Goal: Transaction & Acquisition: Purchase product/service

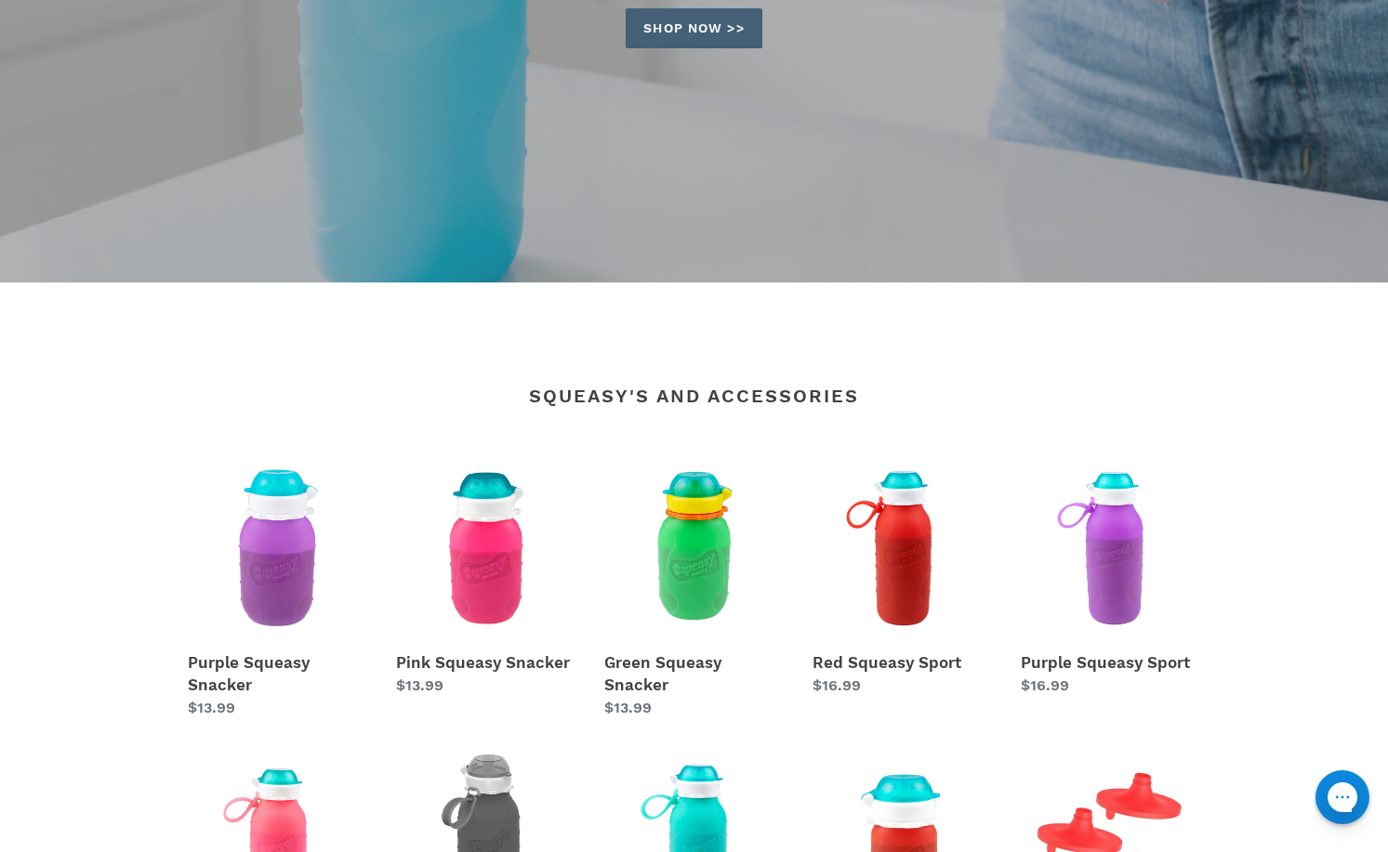
scroll to position [558, 0]
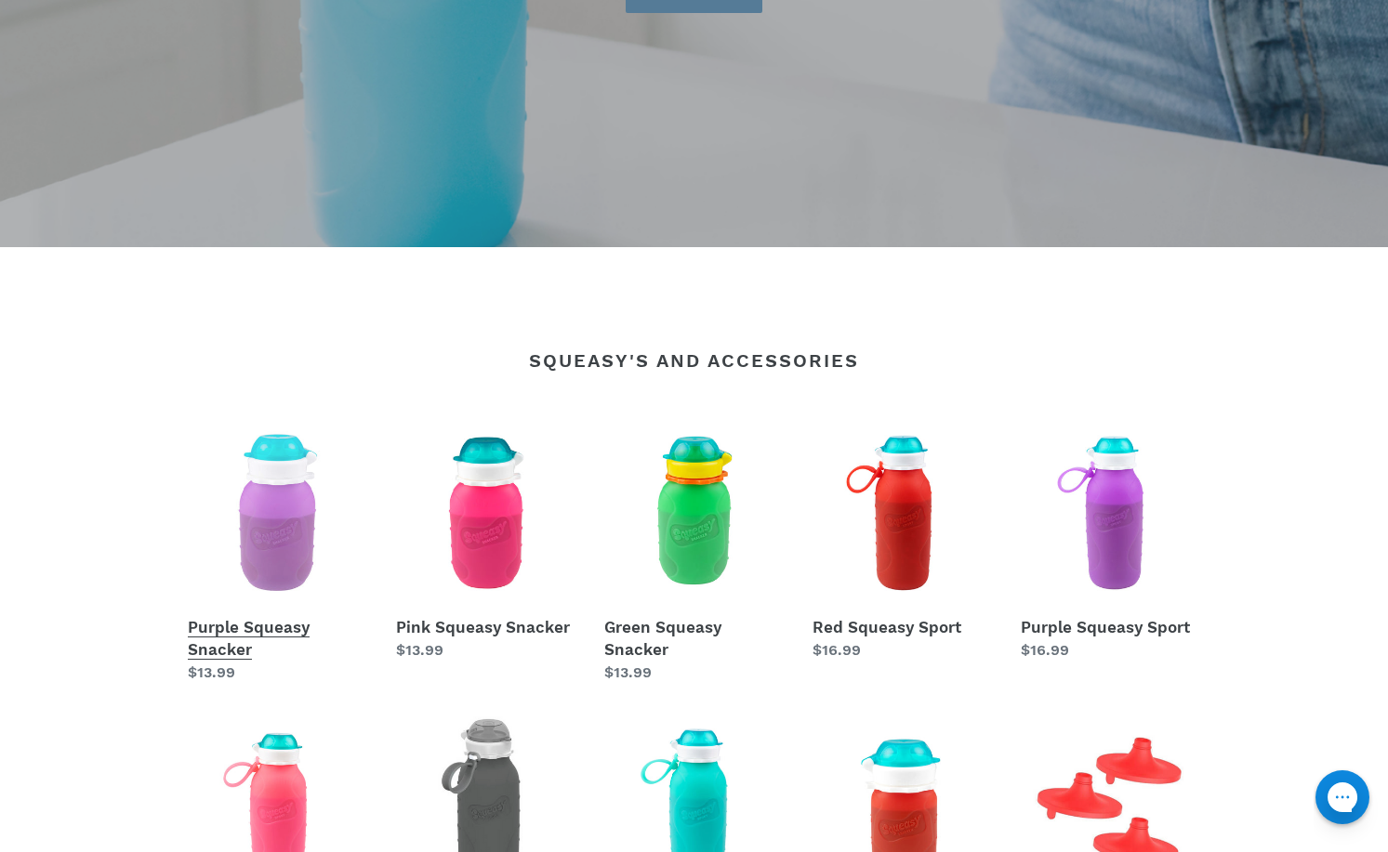
click at [244, 631] on link "Purple Squeasy Snacker" at bounding box center [278, 553] width 180 height 261
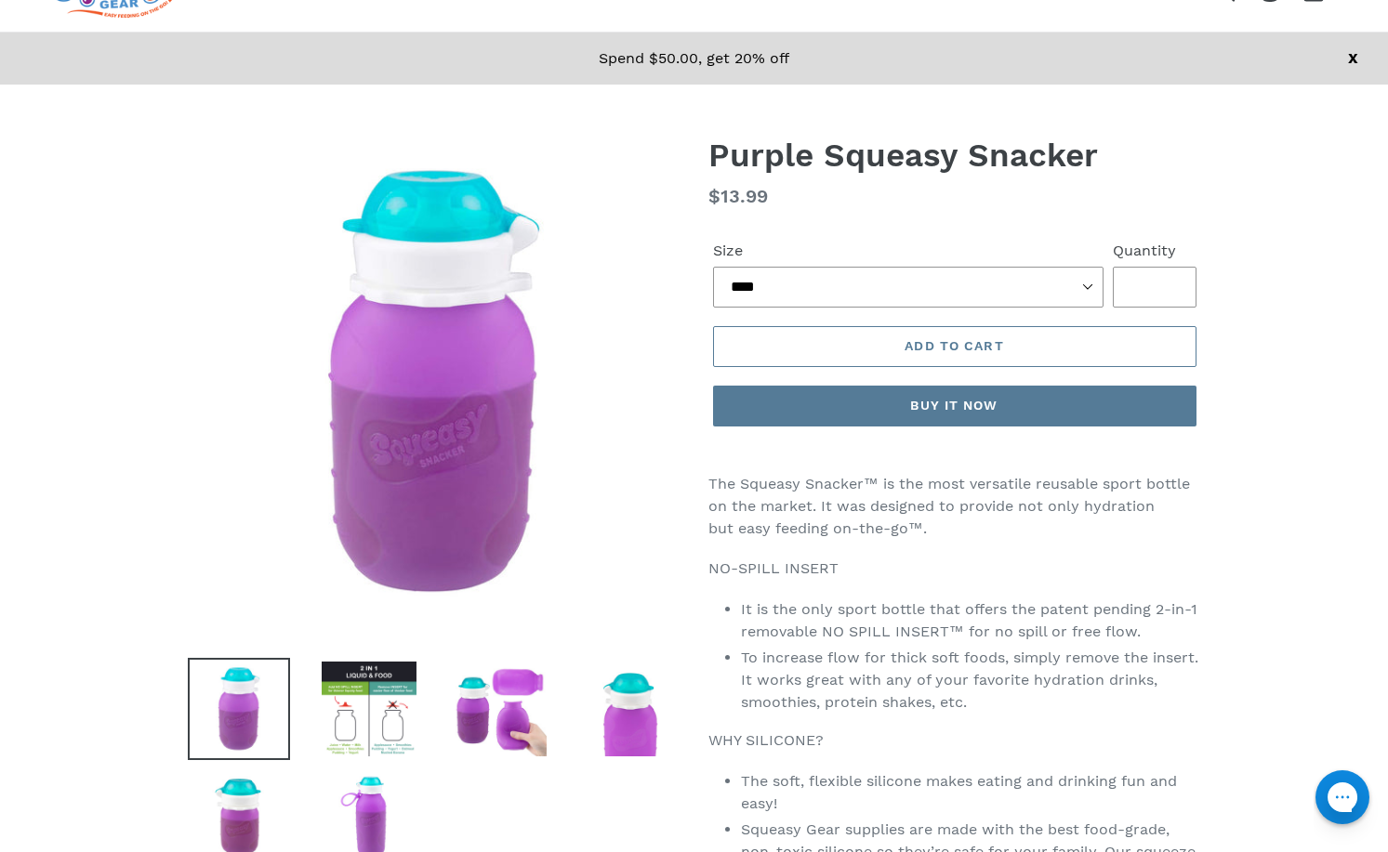
scroll to position [93, 0]
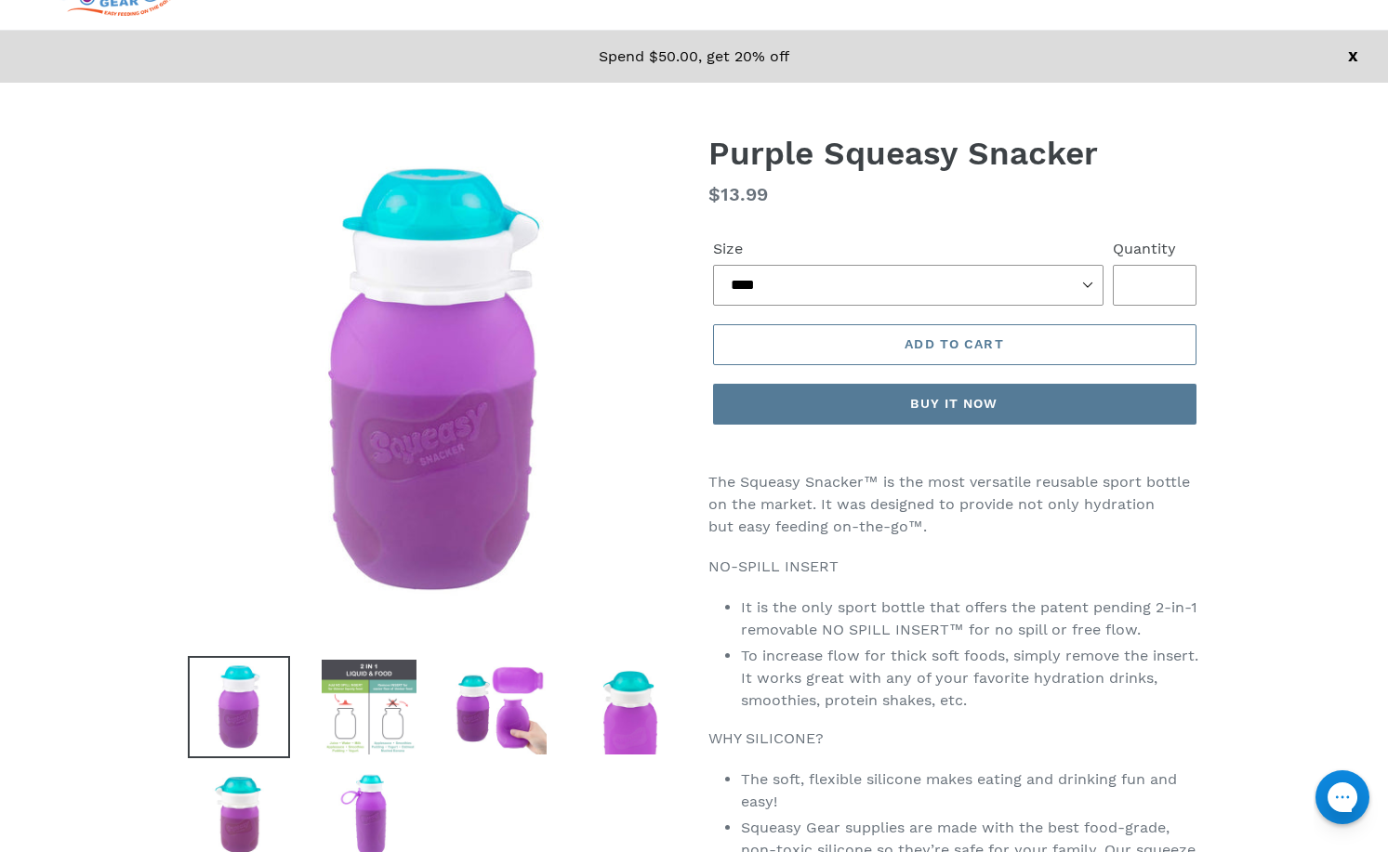
click at [351, 730] on img at bounding box center [369, 707] width 102 height 102
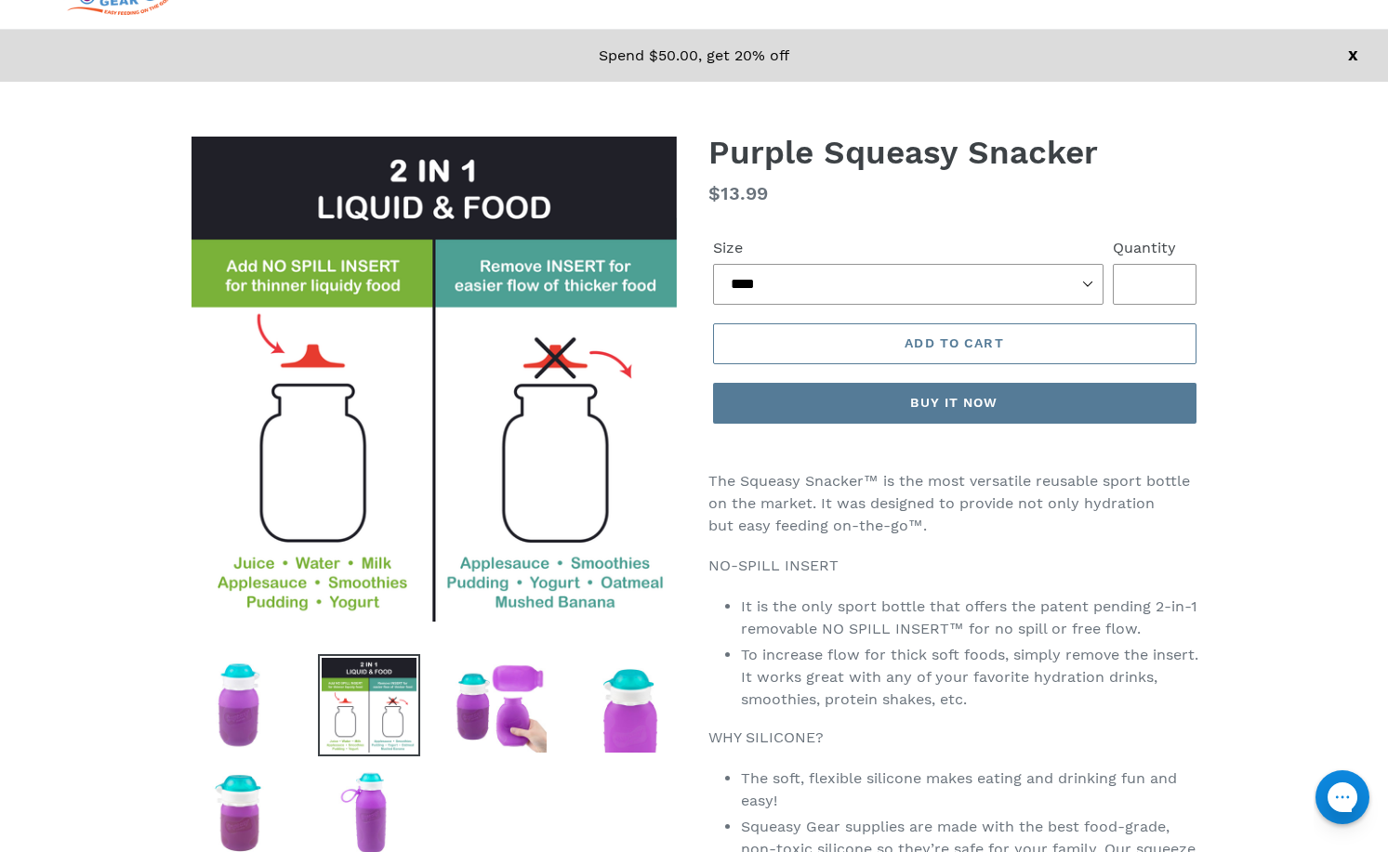
scroll to position [0, 0]
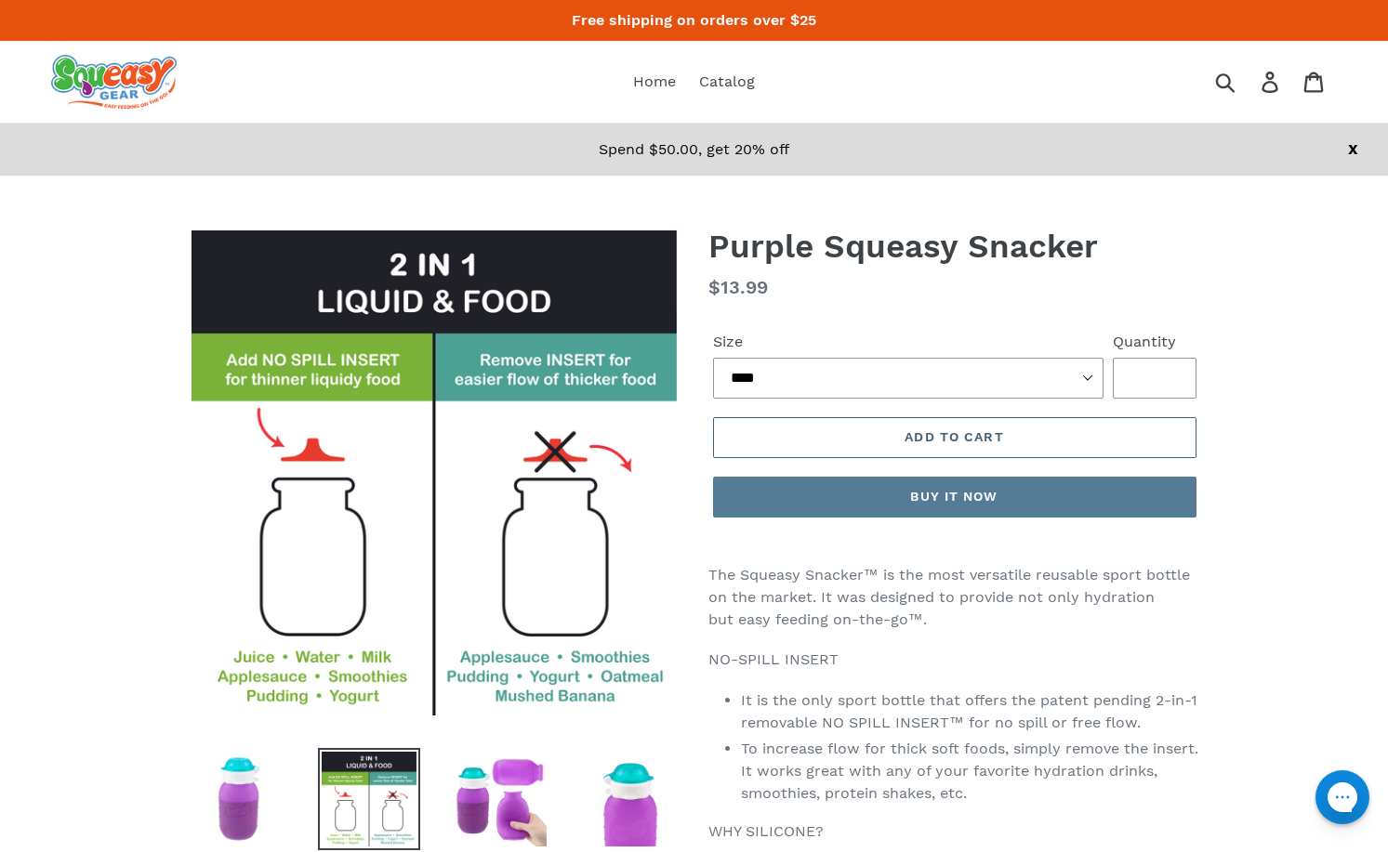
click at [912, 446] on button "Add to cart" at bounding box center [954, 437] width 483 height 41
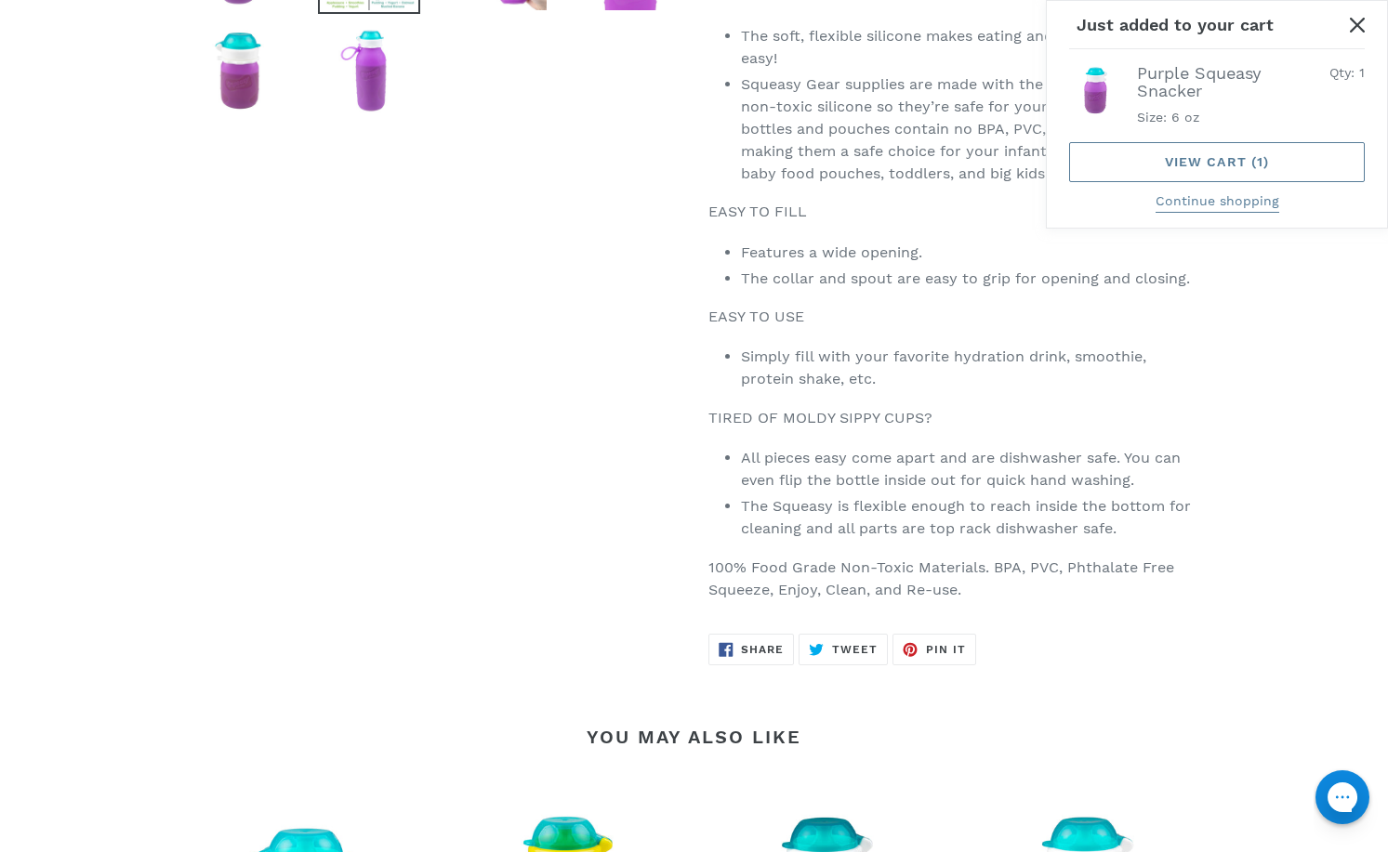
scroll to position [1301, 0]
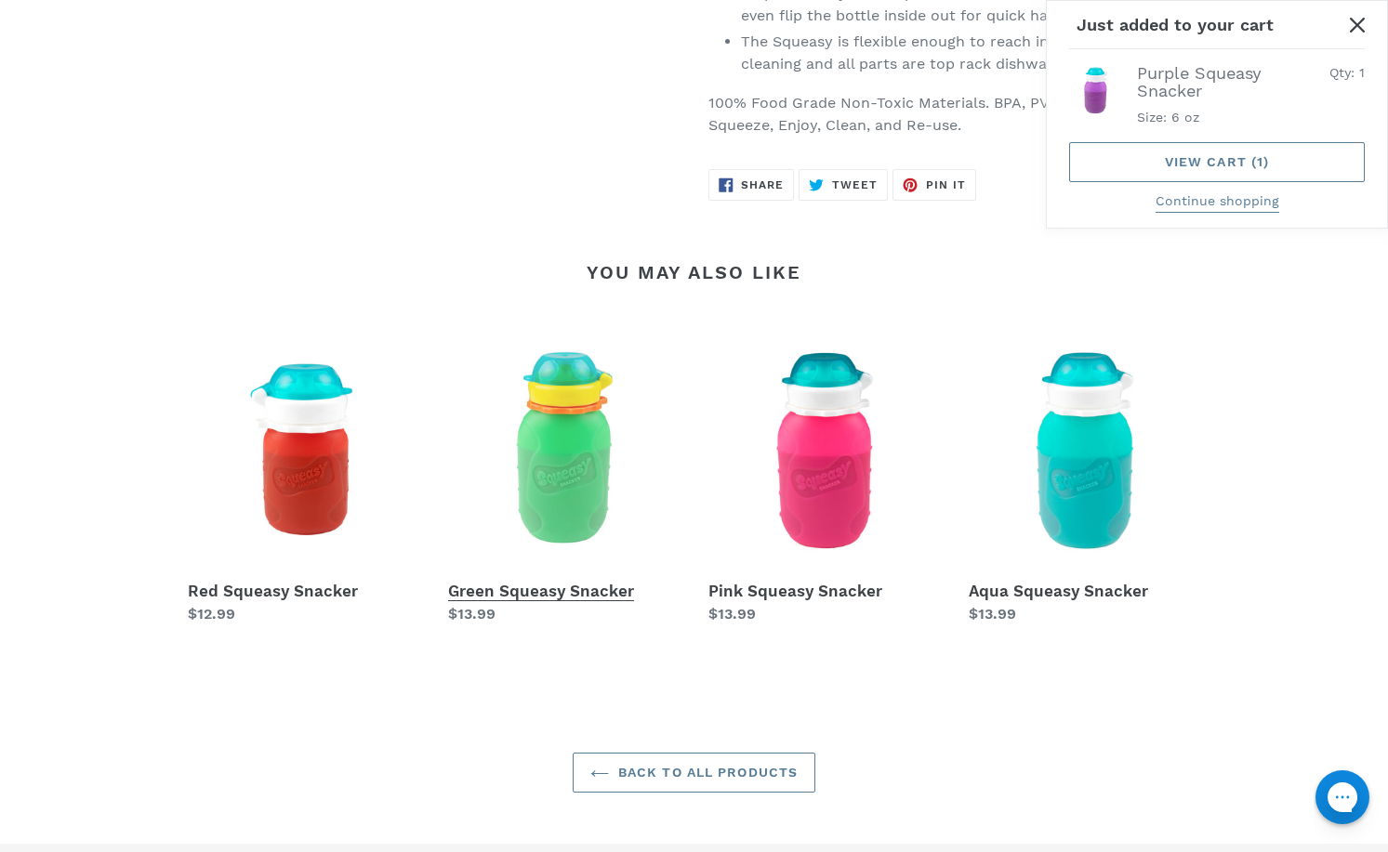
click at [562, 510] on link "Green Squeasy Snacker" at bounding box center [564, 480] width 232 height 291
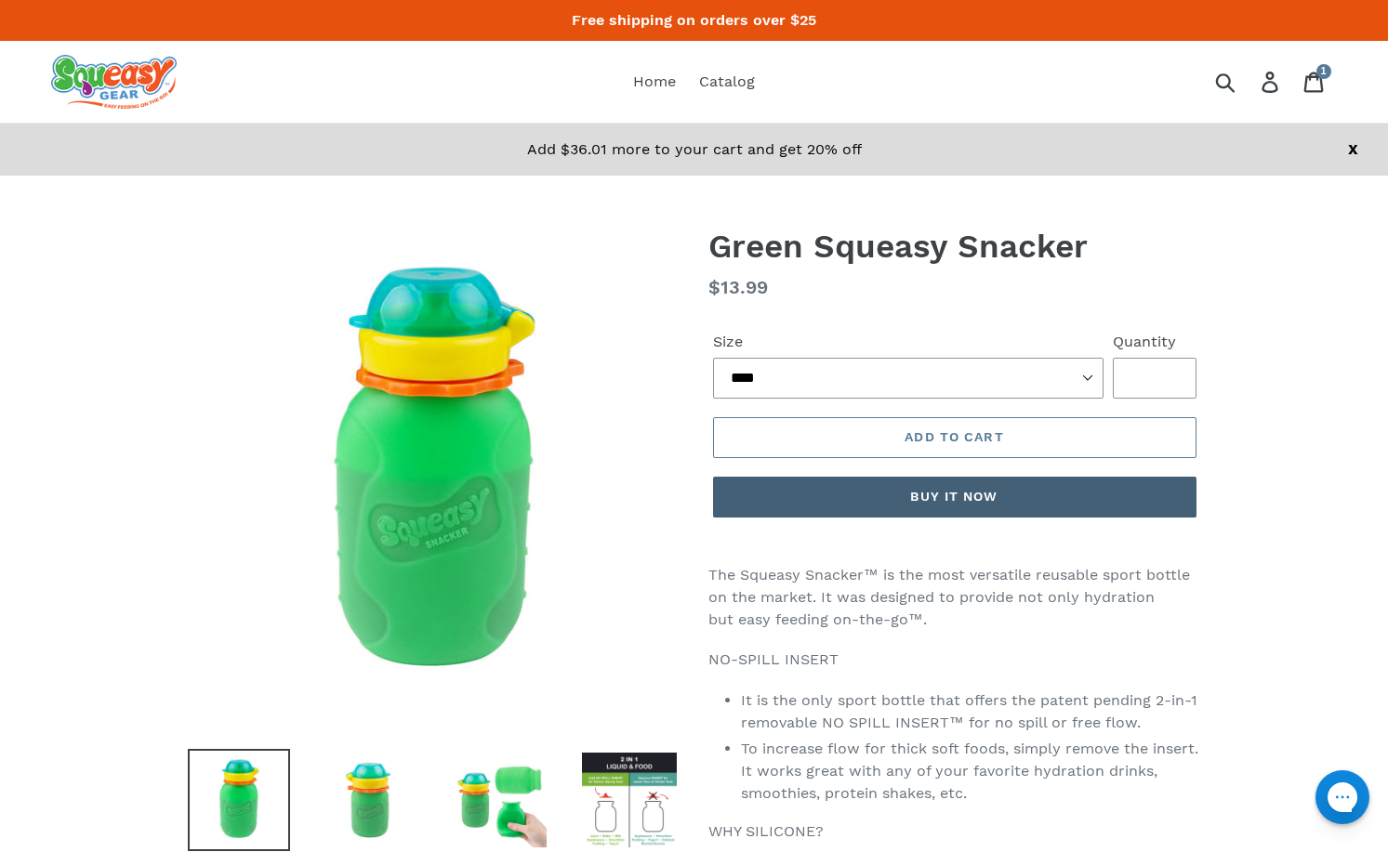
click at [970, 497] on button "Buy it now" at bounding box center [954, 497] width 483 height 41
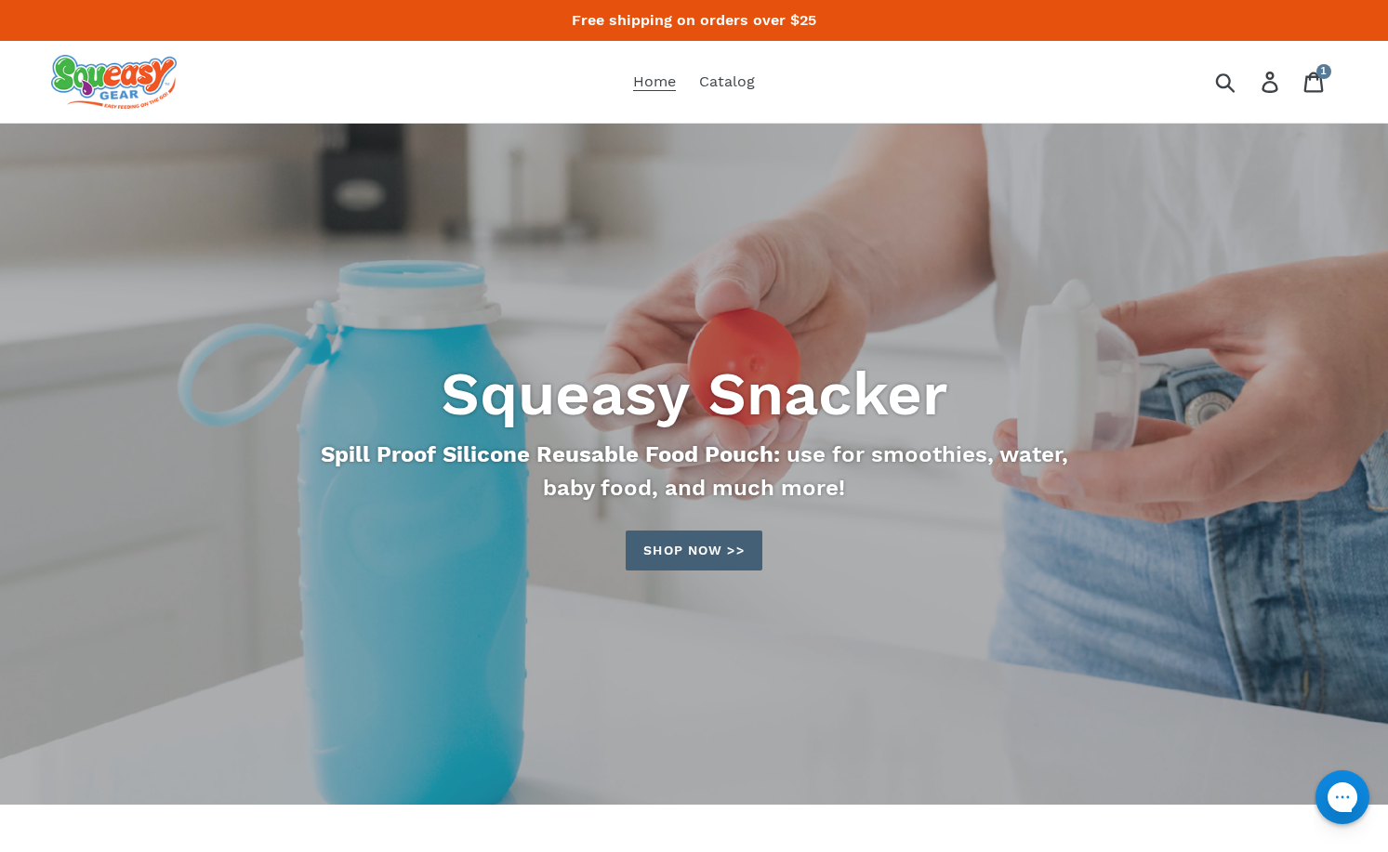
click at [717, 544] on link "Shop now >>" at bounding box center [694, 551] width 136 height 40
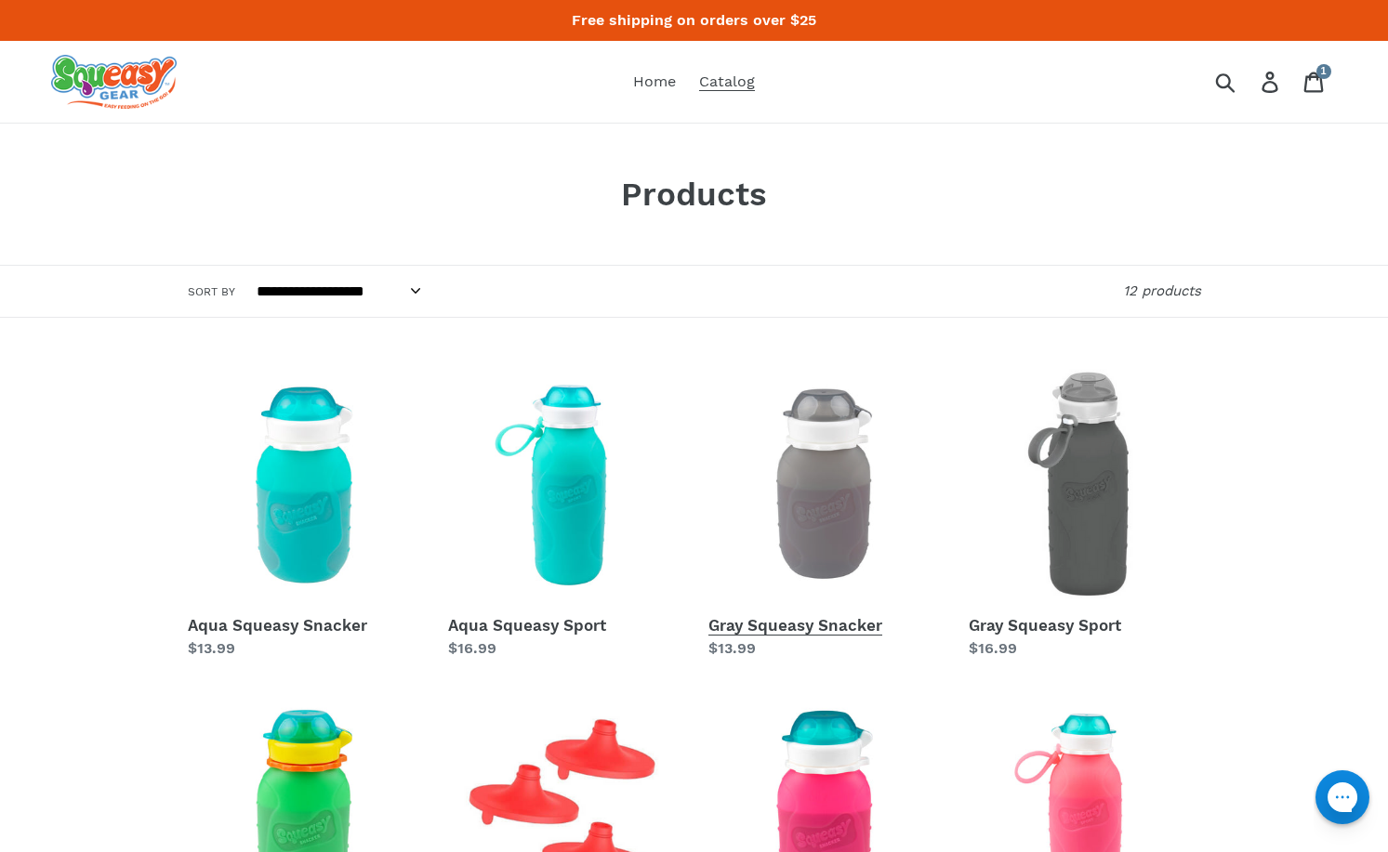
click at [776, 622] on link "Gray Squeasy Snacker" at bounding box center [824, 514] width 232 height 291
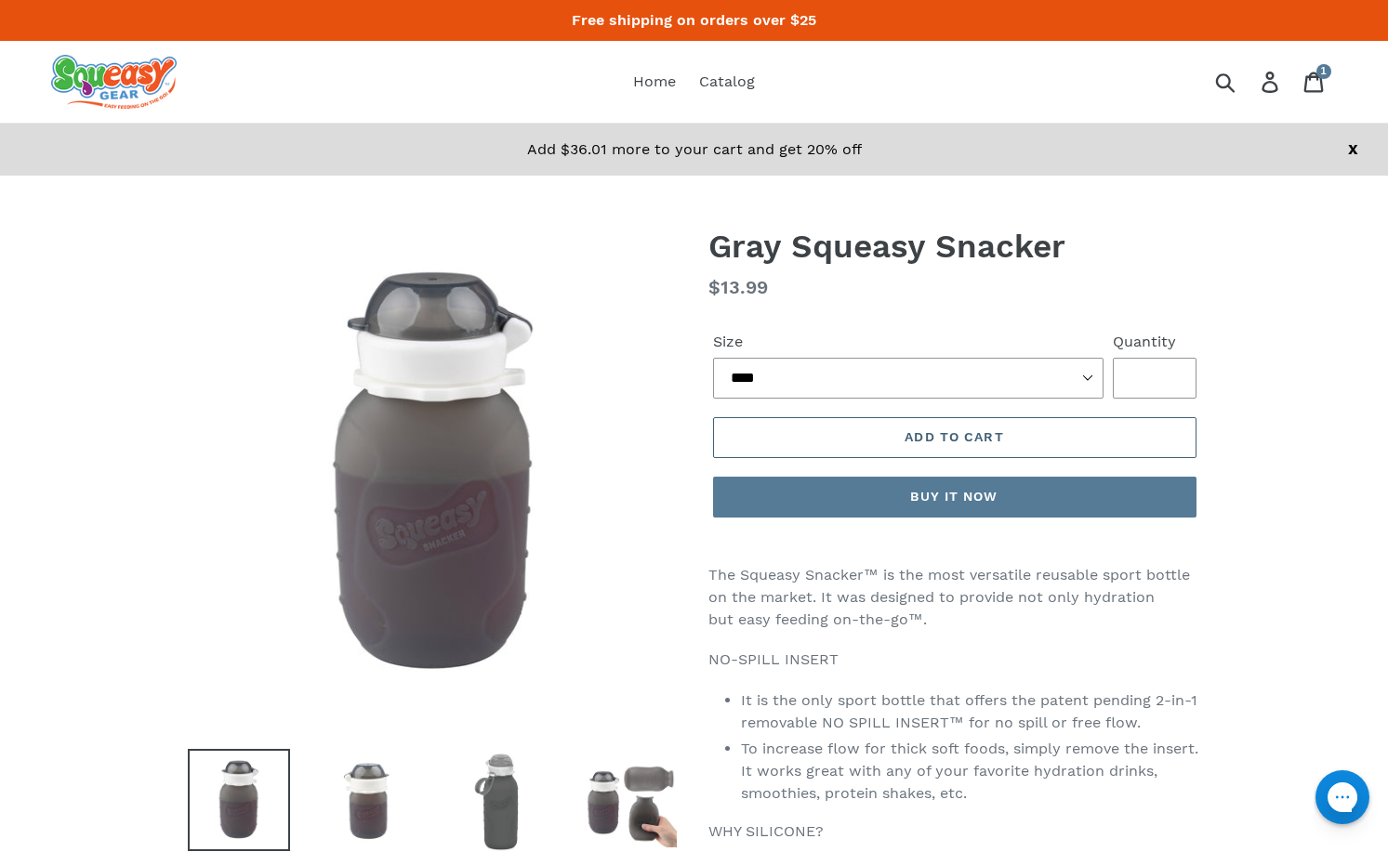
click at [878, 433] on button "Add to cart" at bounding box center [954, 437] width 483 height 41
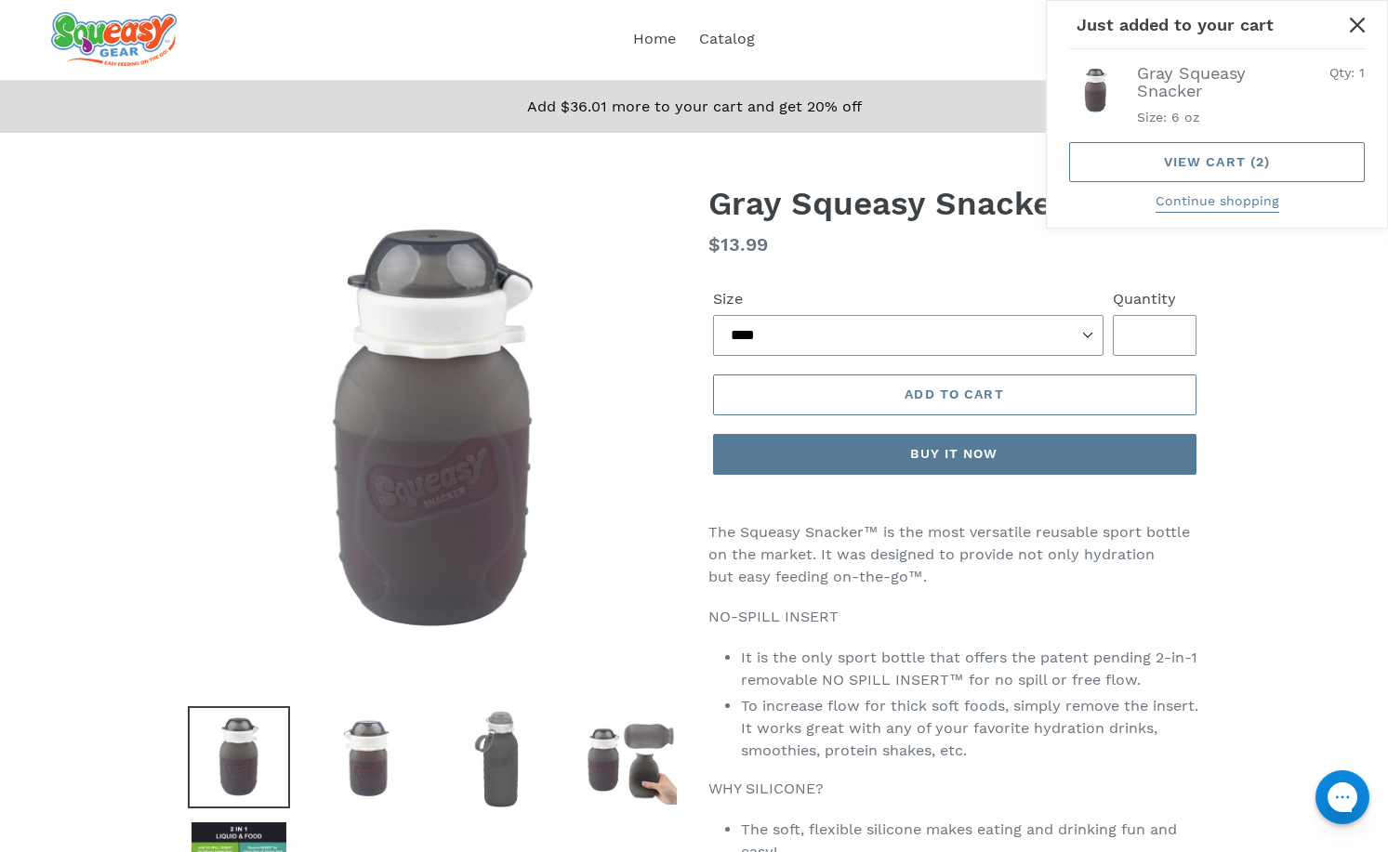
scroll to position [93, 0]
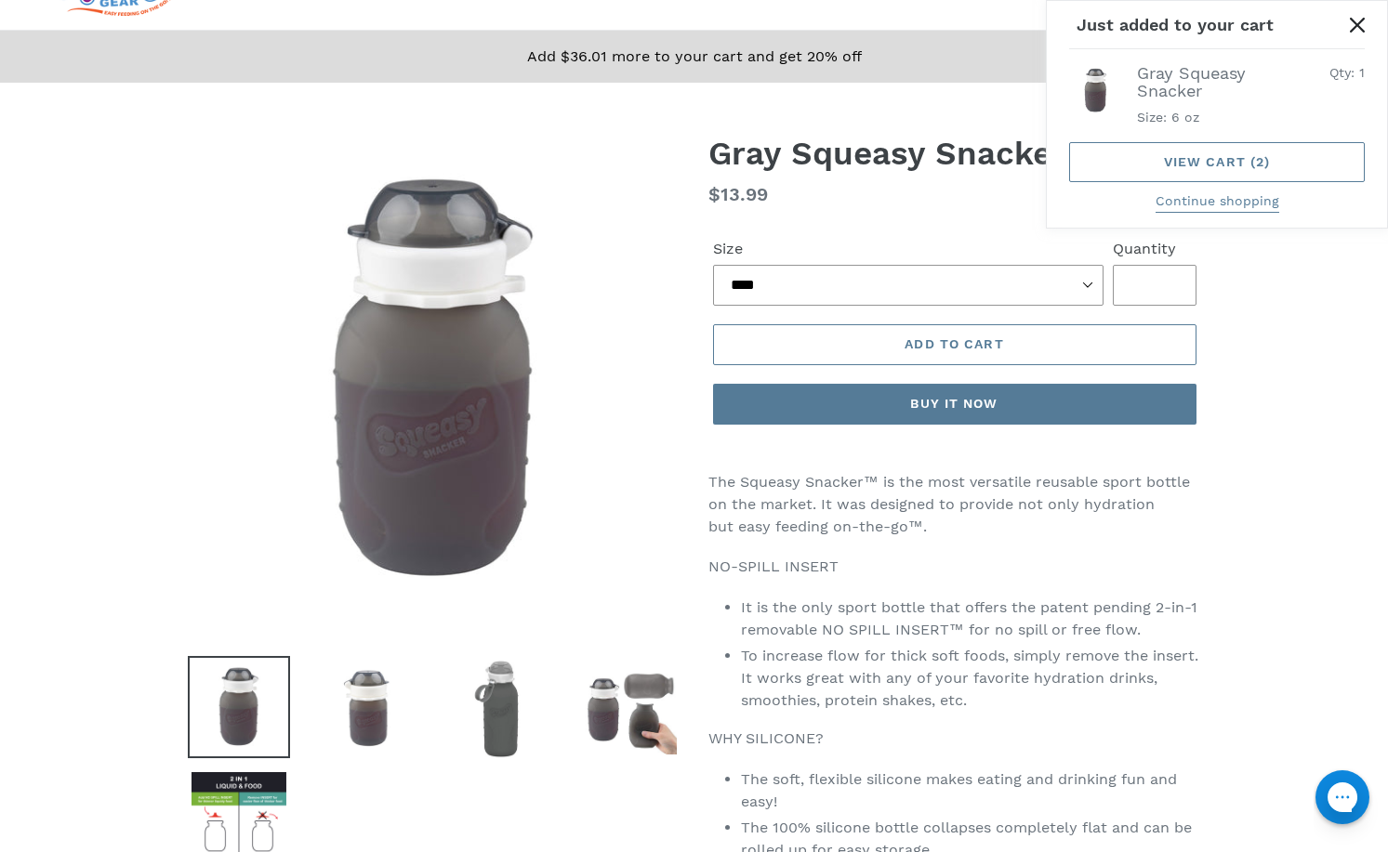
click at [1354, 30] on icon "Close" at bounding box center [1357, 25] width 15 height 15
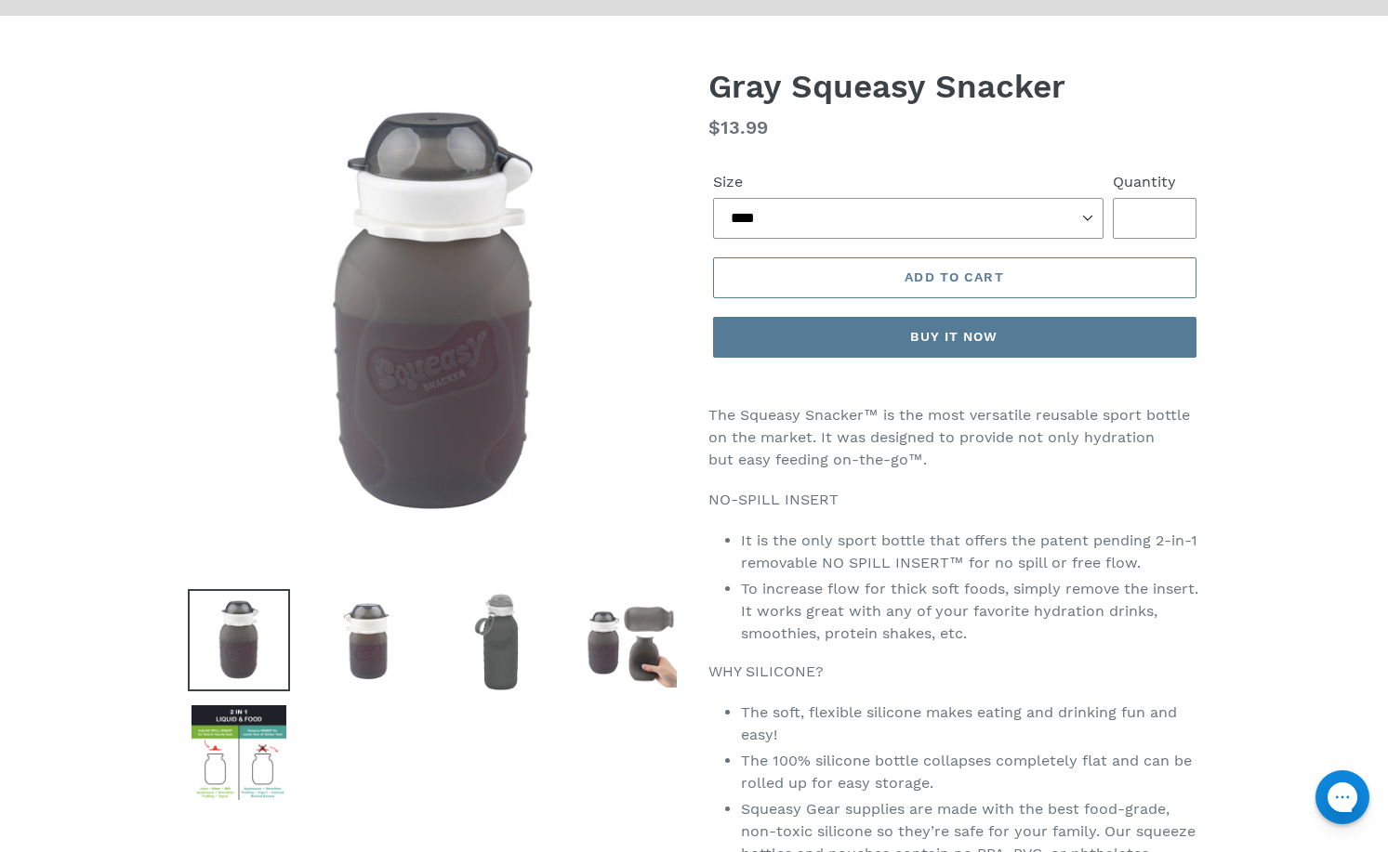
scroll to position [0, 0]
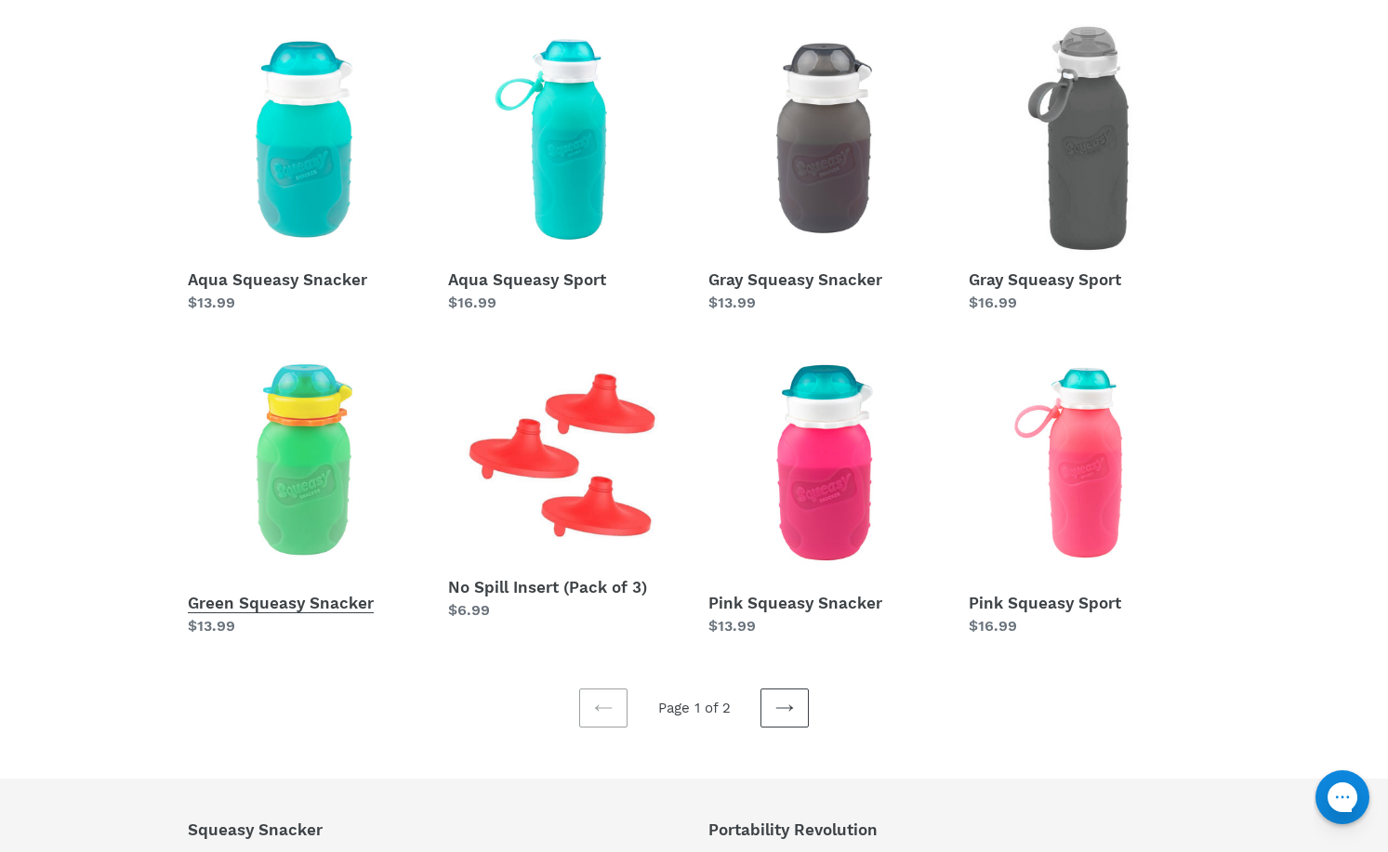
scroll to position [558, 0]
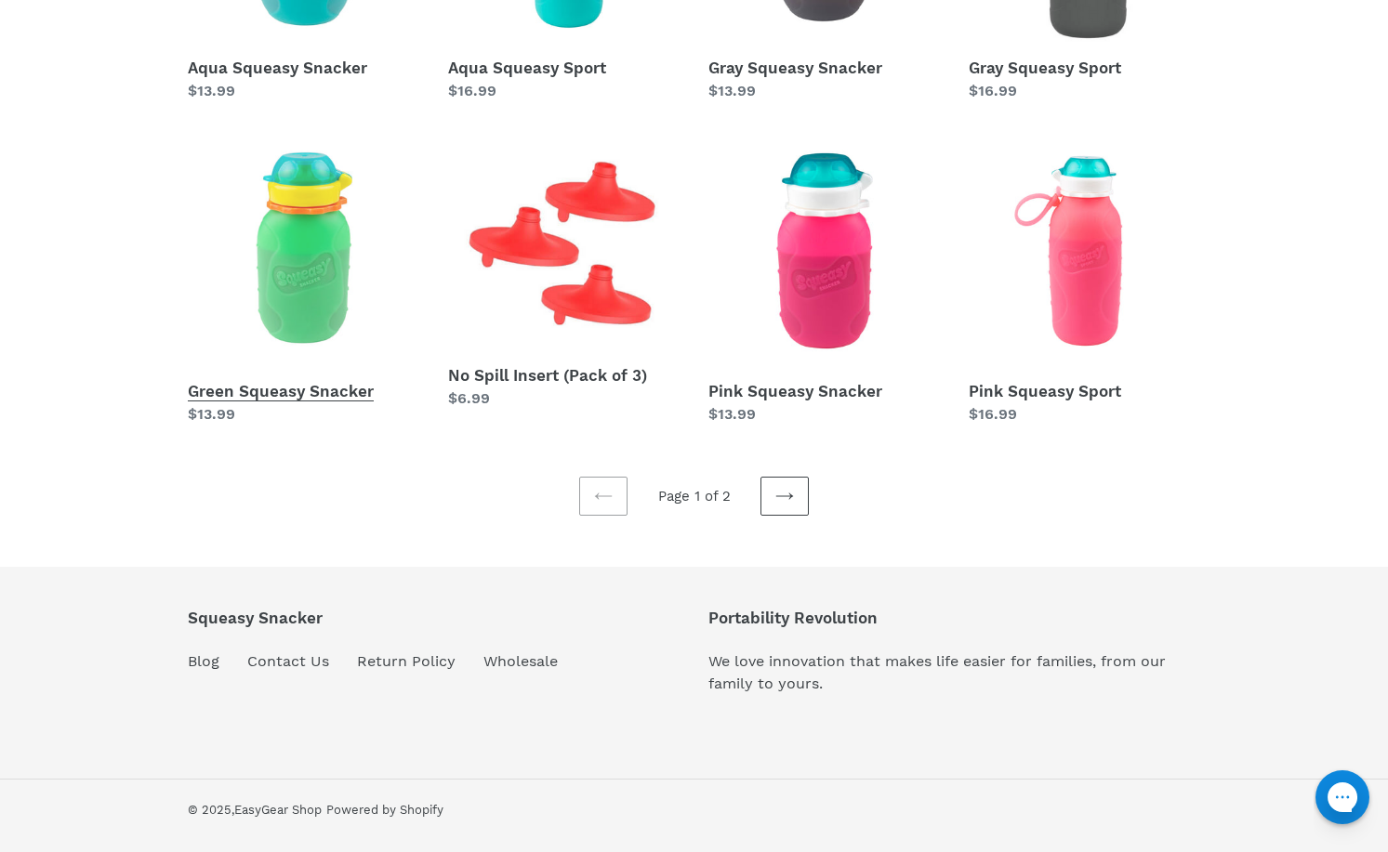
click at [277, 395] on link "Green Squeasy Snacker" at bounding box center [304, 280] width 232 height 291
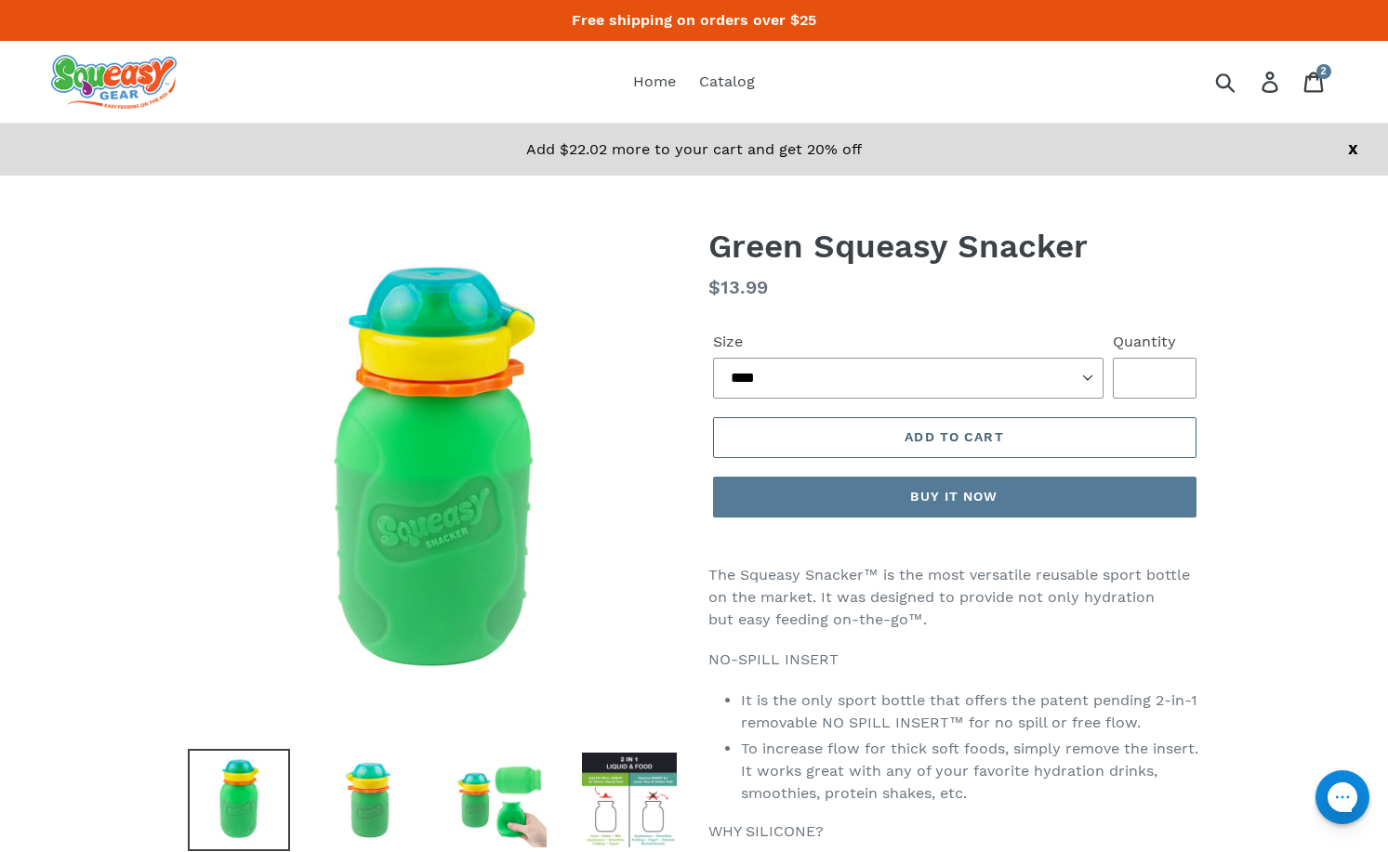
click at [912, 429] on span "Add to cart" at bounding box center [954, 436] width 99 height 15
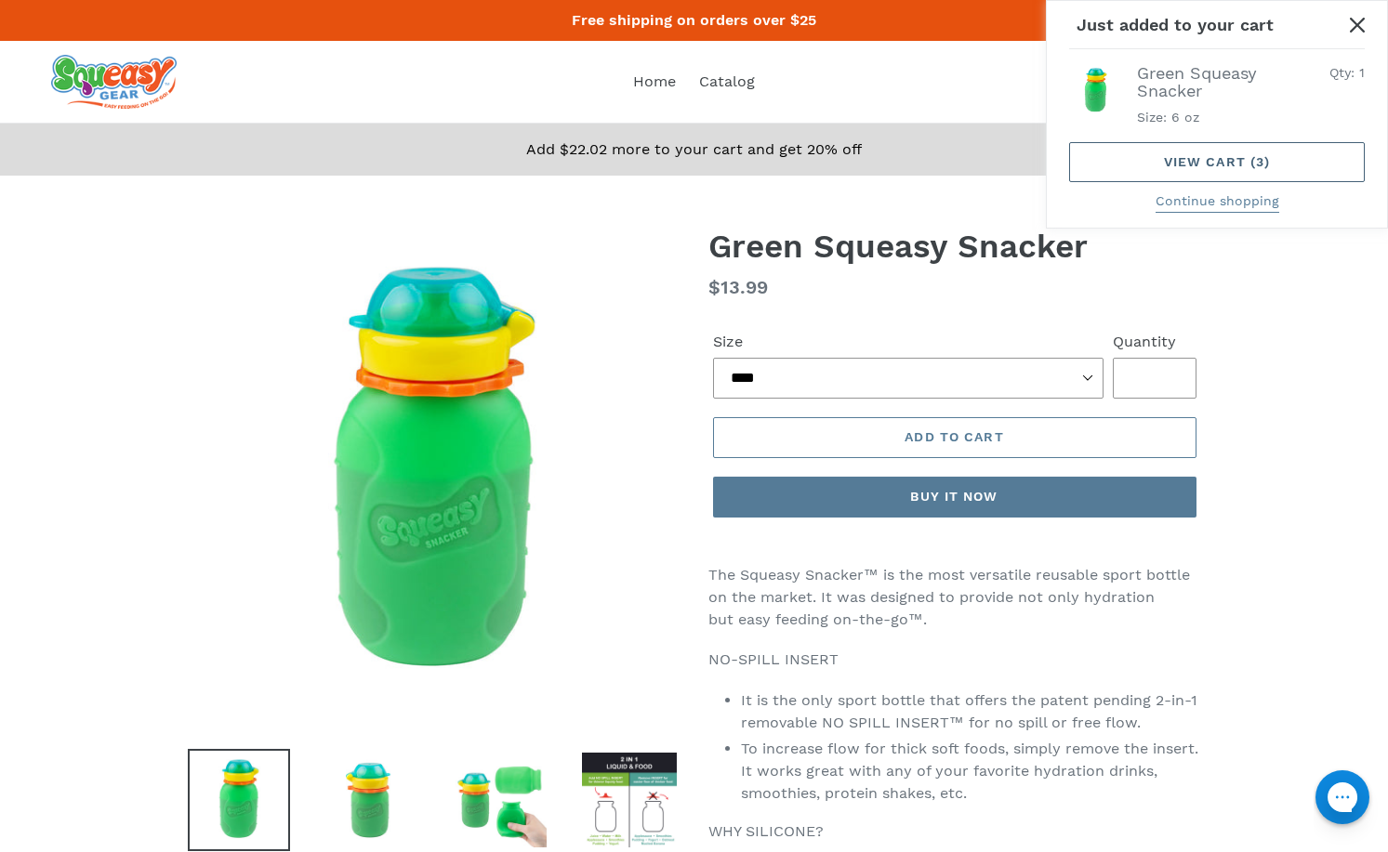
click at [1202, 159] on link "View cart ( 3 )" at bounding box center [1217, 162] width 296 height 40
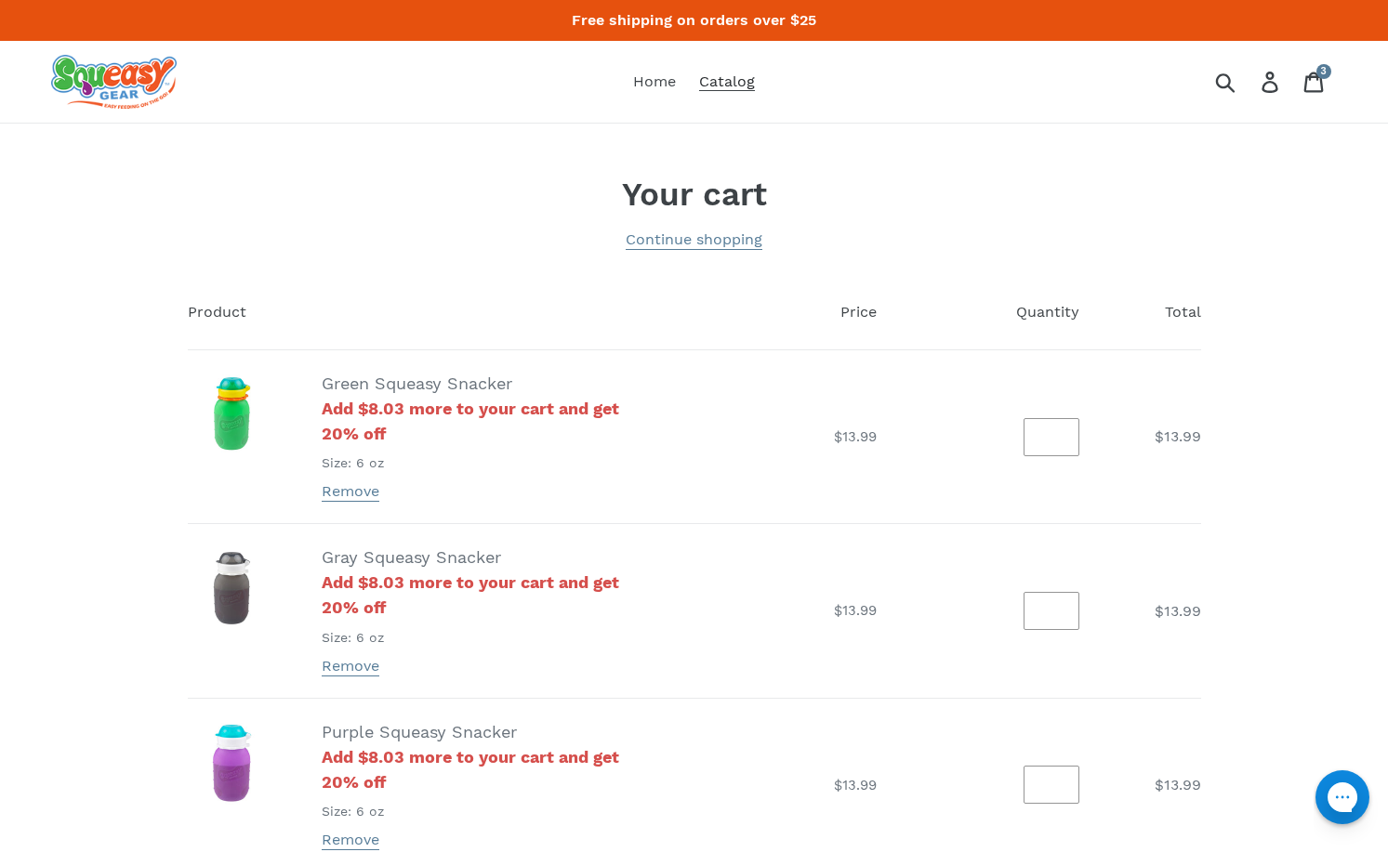
click at [738, 89] on span "Catalog" at bounding box center [727, 82] width 56 height 19
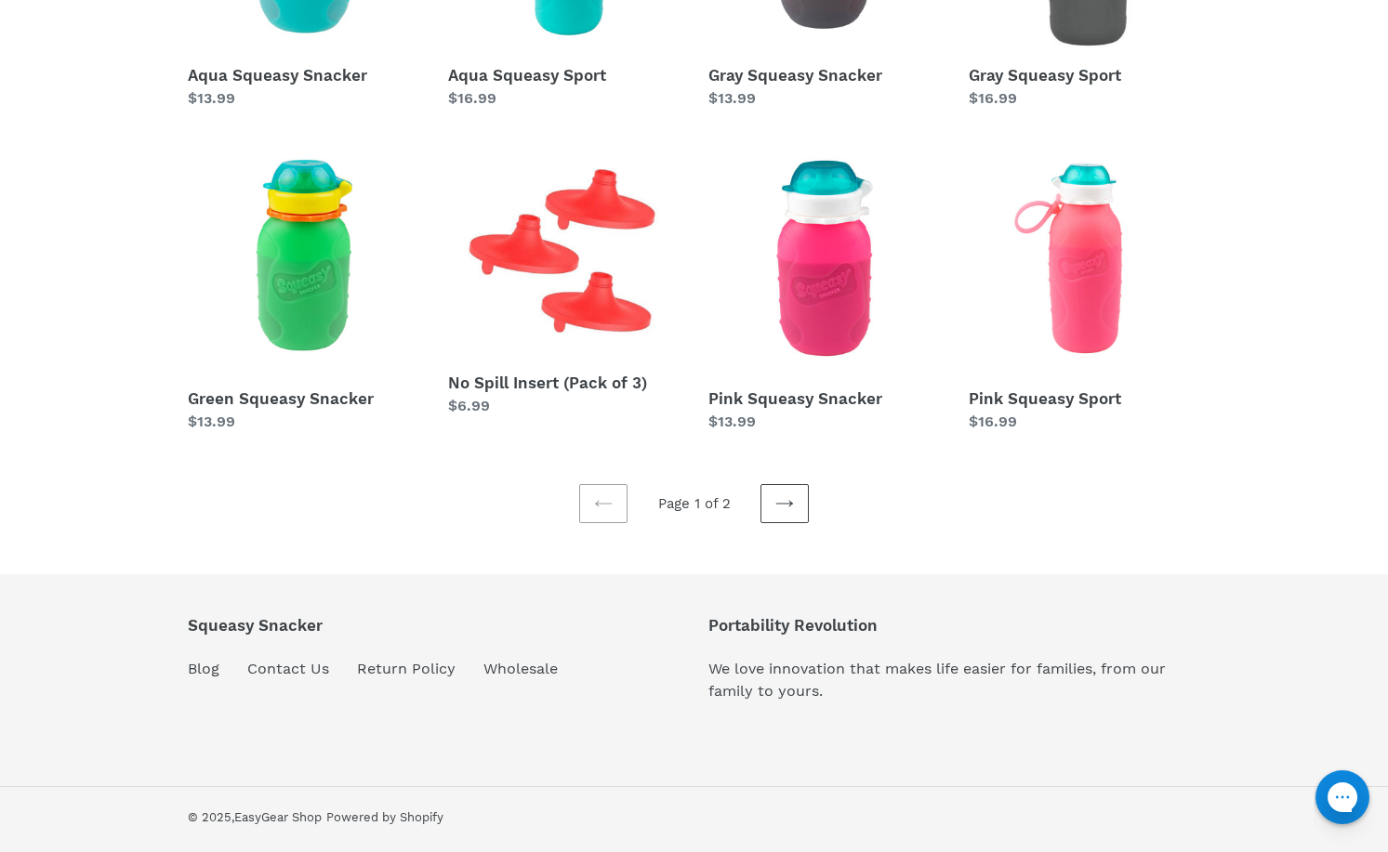
scroll to position [559, 0]
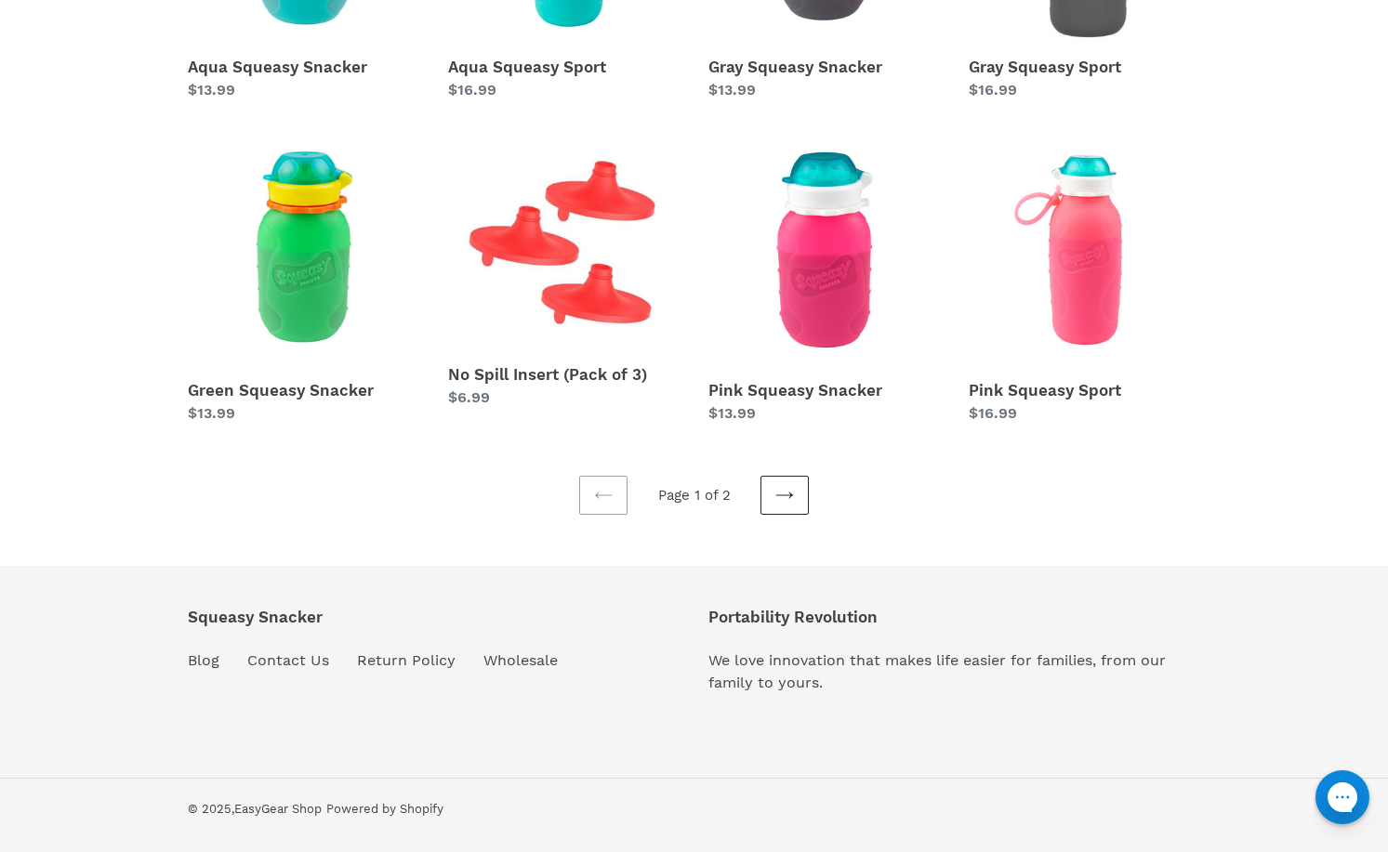
click at [789, 497] on icon at bounding box center [784, 495] width 19 height 19
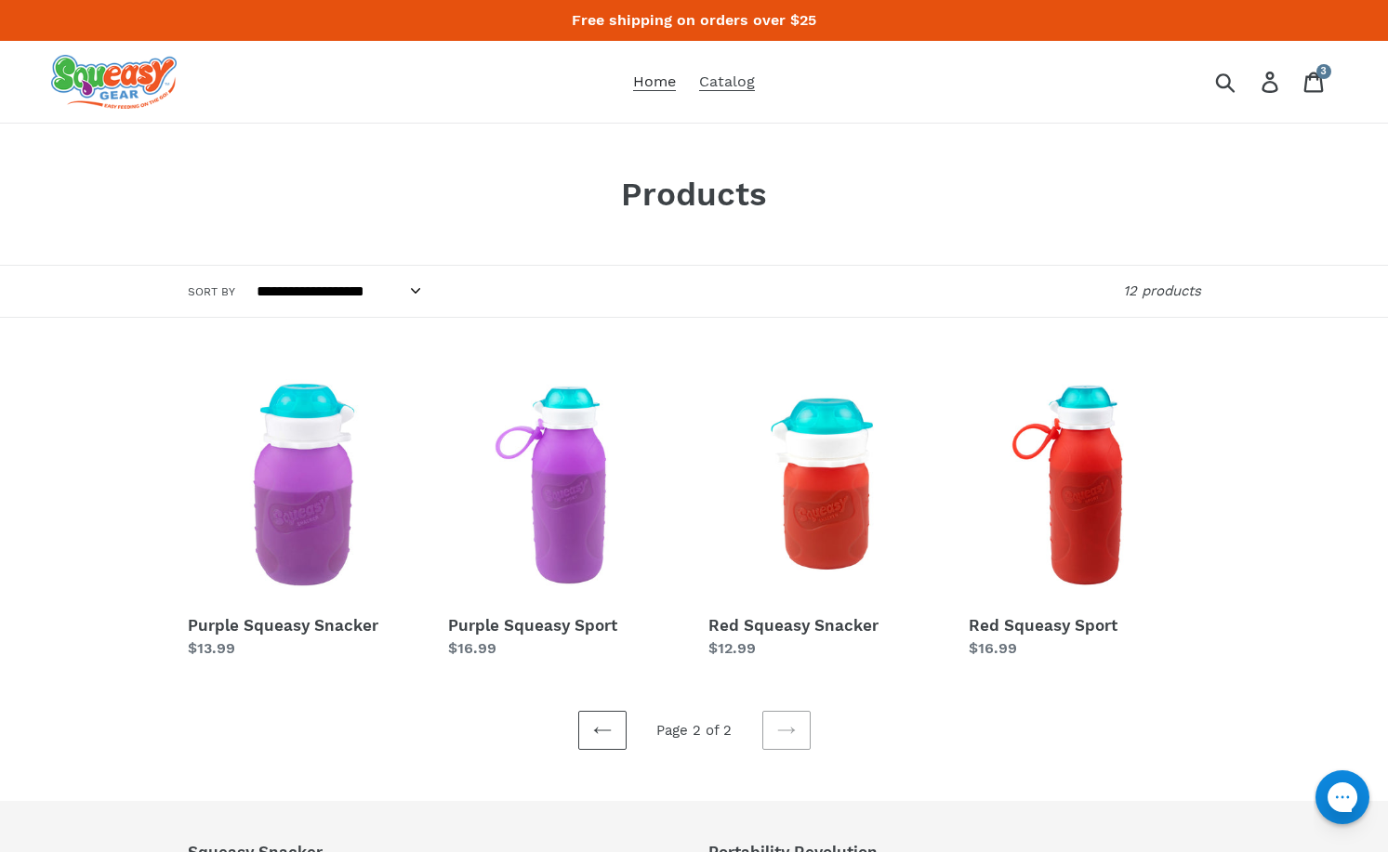
click at [639, 86] on span "Home" at bounding box center [654, 82] width 43 height 19
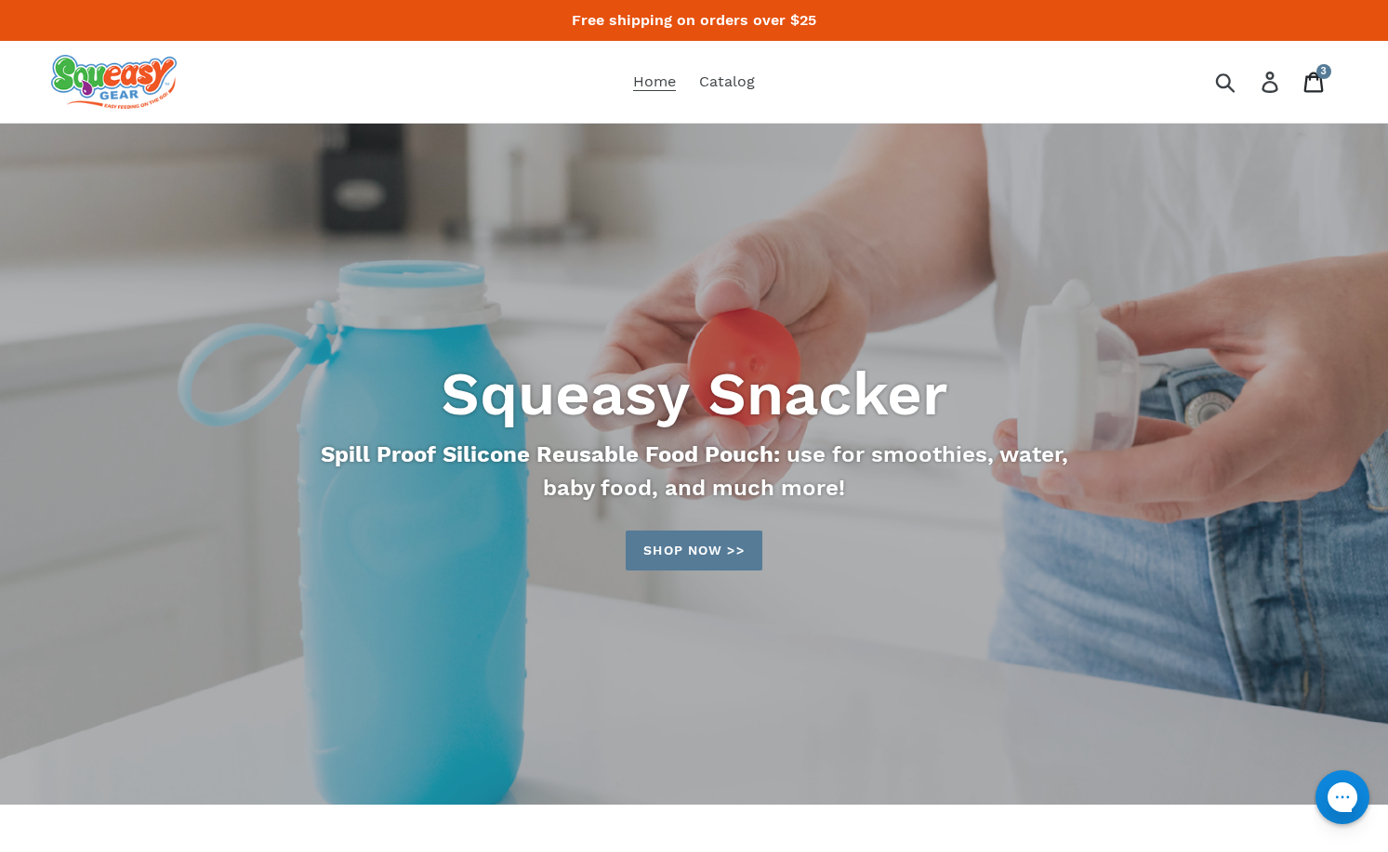
click at [1324, 68] on span "3" at bounding box center [1324, 71] width 6 height 10
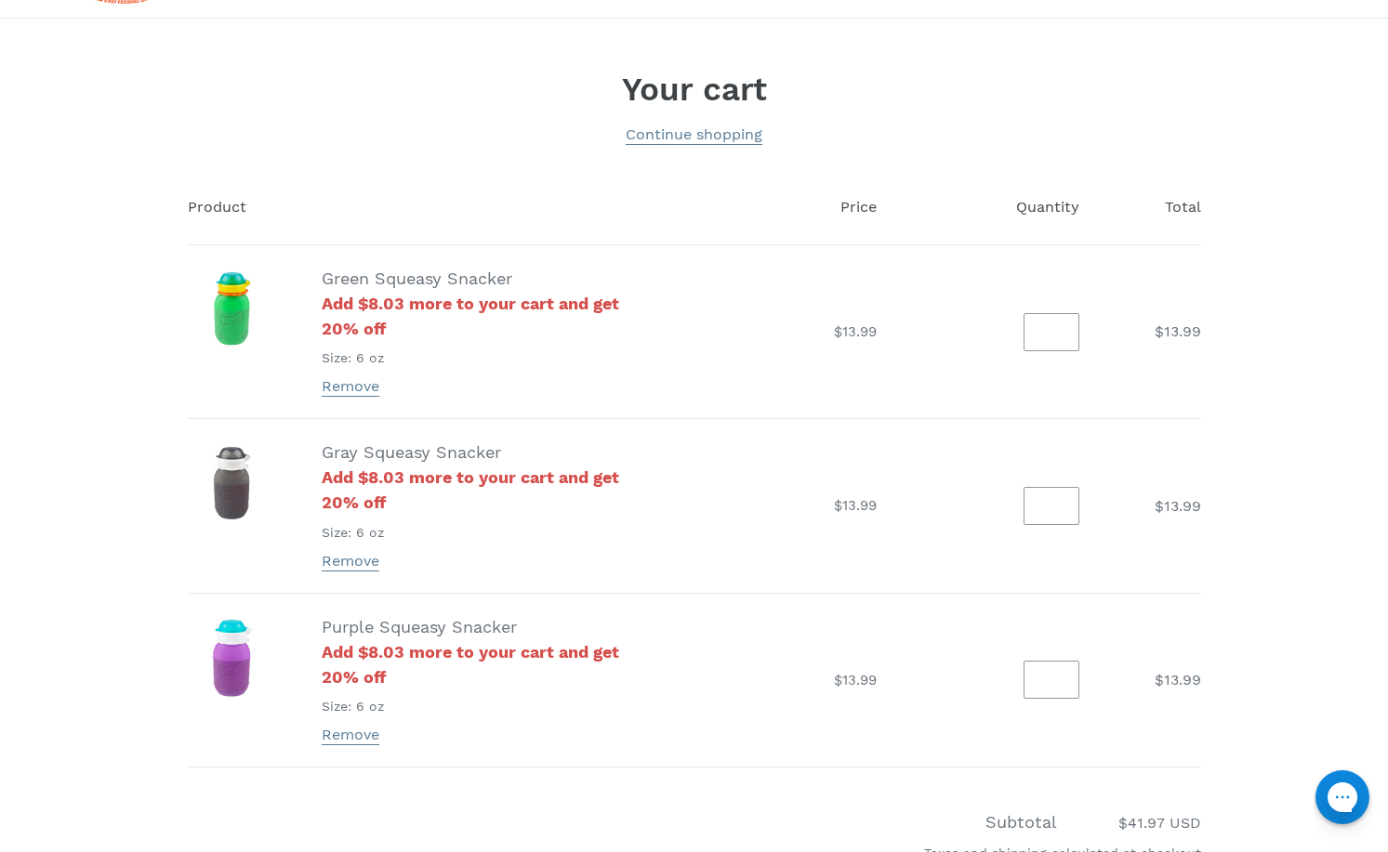
scroll to position [372, 0]
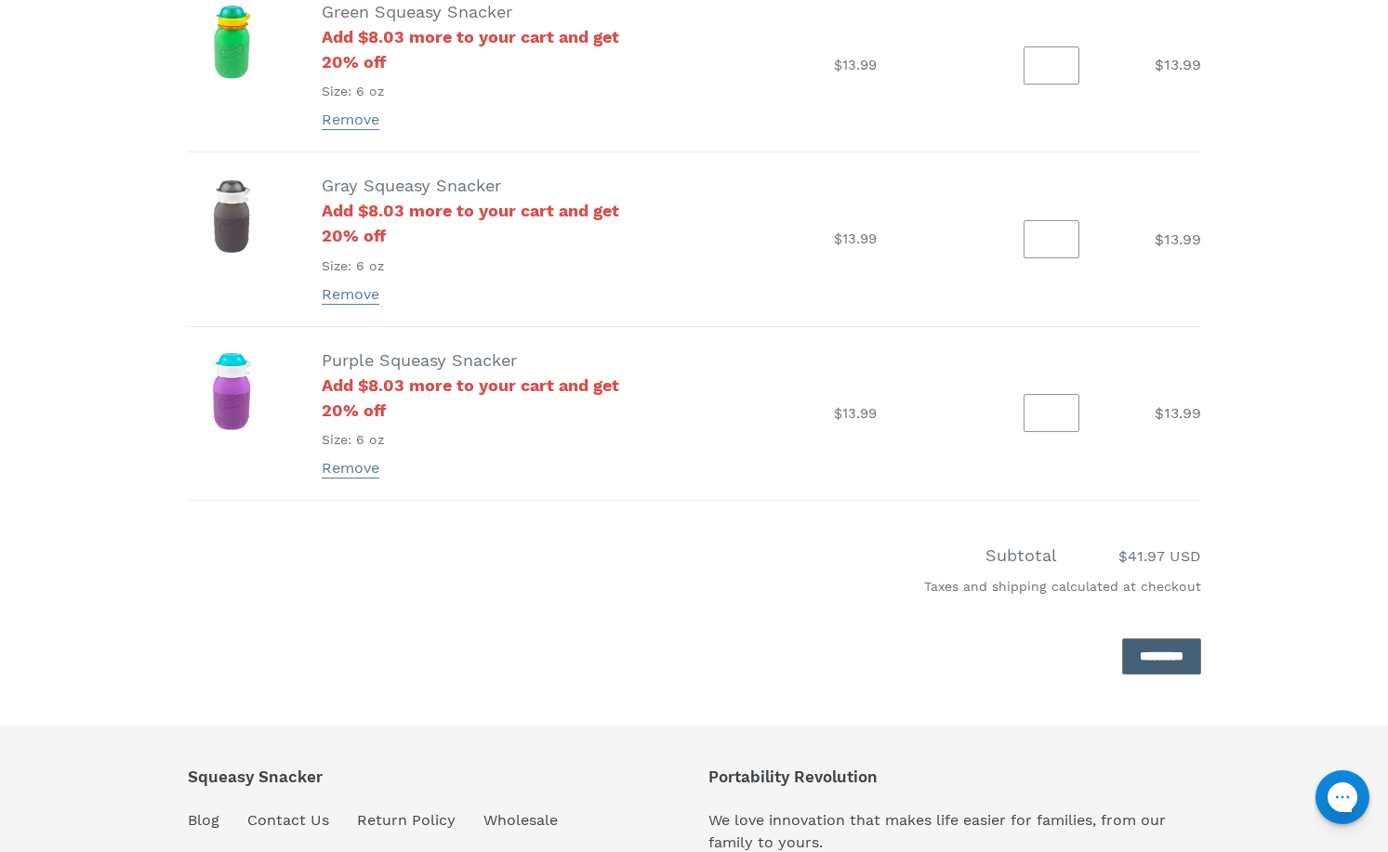
click at [1122, 657] on input "*********" at bounding box center [1161, 657] width 79 height 36
